Goal: Information Seeking & Learning: Learn about a topic

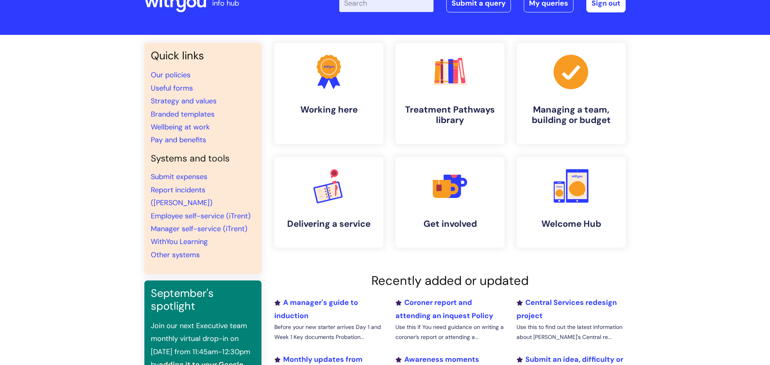
scroll to position [23, 0]
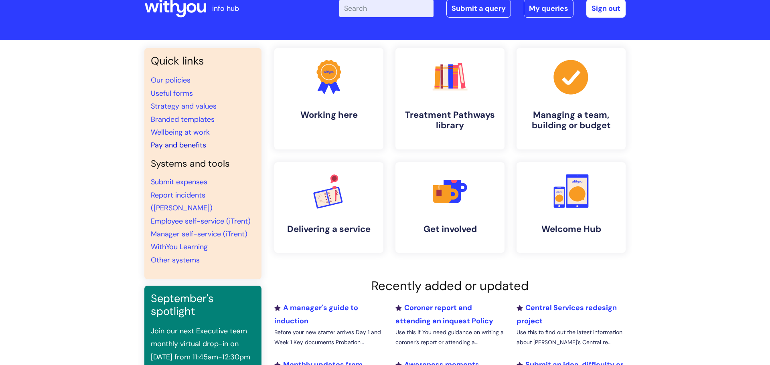
click at [178, 145] on link "Pay and benefits" at bounding box center [178, 145] width 55 height 10
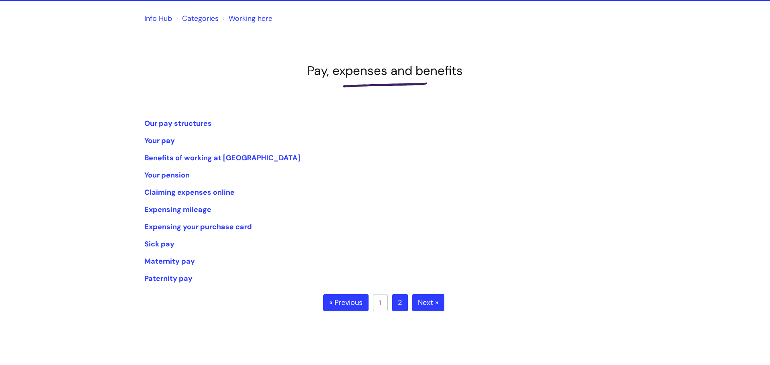
scroll to position [107, 0]
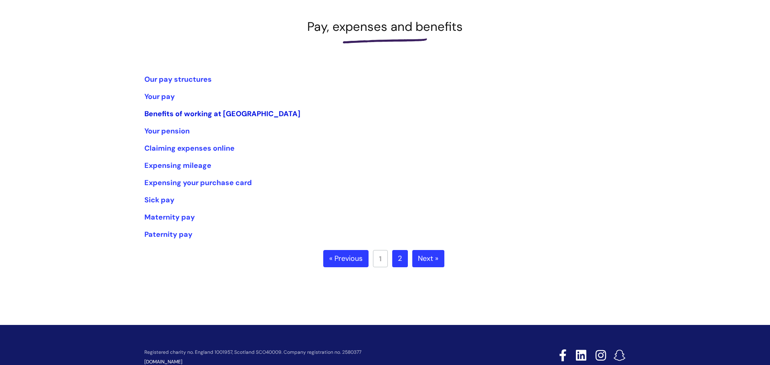
click at [195, 109] on link "Benefits of working at [GEOGRAPHIC_DATA]" at bounding box center [222, 114] width 156 height 10
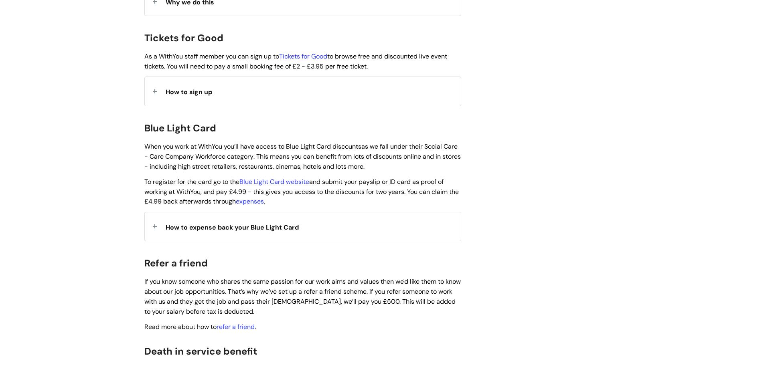
scroll to position [751, 0]
click at [266, 211] on div "How to expense back your Blue Light Card" at bounding box center [303, 225] width 316 height 28
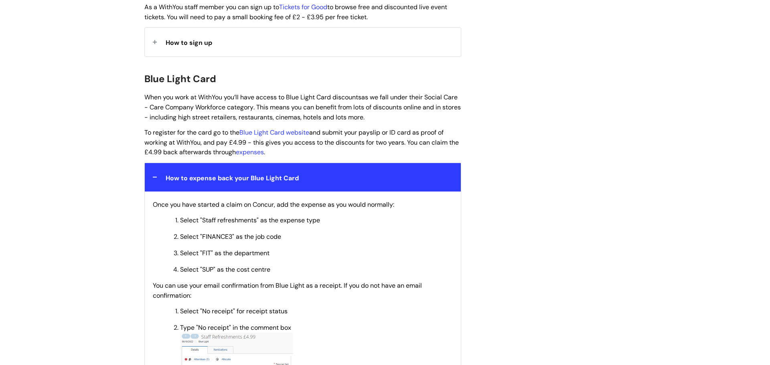
scroll to position [792, 0]
